Goal: Transaction & Acquisition: Purchase product/service

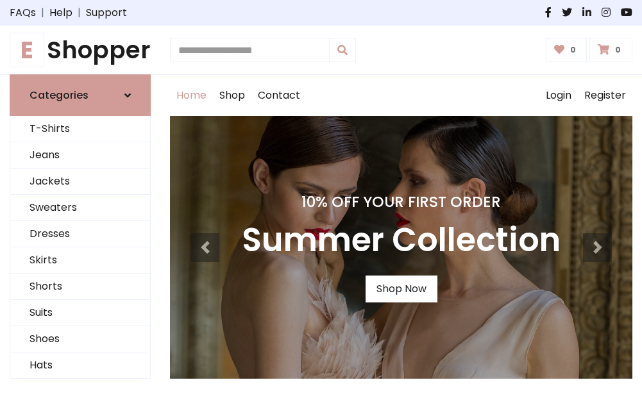
click at [321, 206] on h4 "10% Off Your First Order" at bounding box center [401, 202] width 319 height 18
click at [401, 289] on link "Shop Now" at bounding box center [402, 289] width 72 height 27
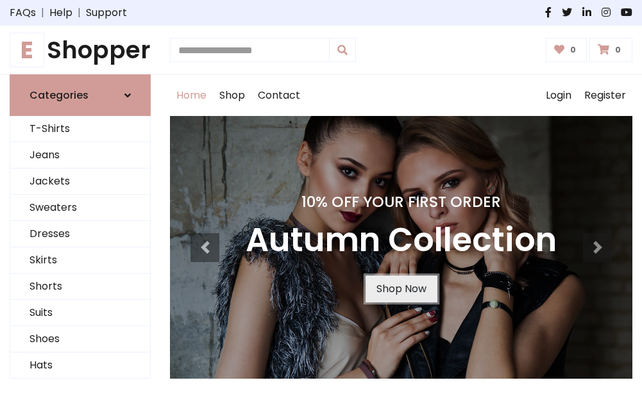
click at [401, 289] on link "Shop Now" at bounding box center [402, 289] width 72 height 27
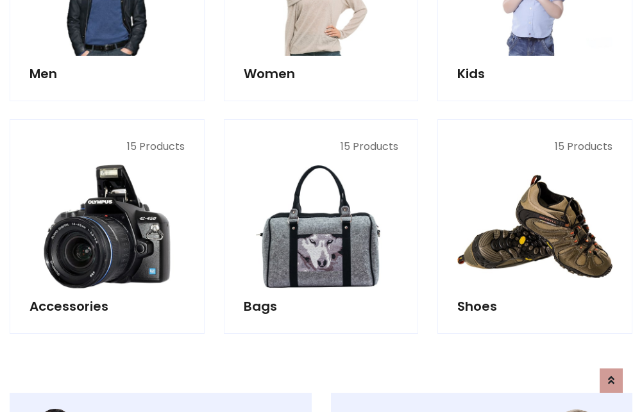
scroll to position [1279, 0]
